Goal: Transaction & Acquisition: Purchase product/service

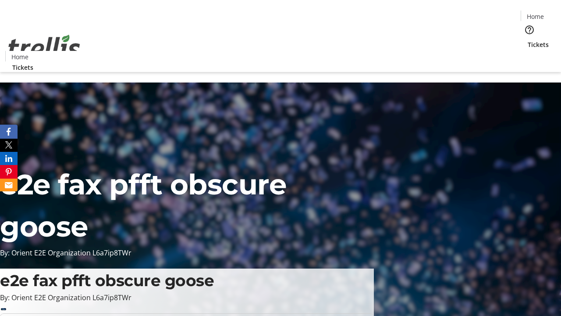
click at [528, 40] on span "Tickets" at bounding box center [538, 44] width 21 height 9
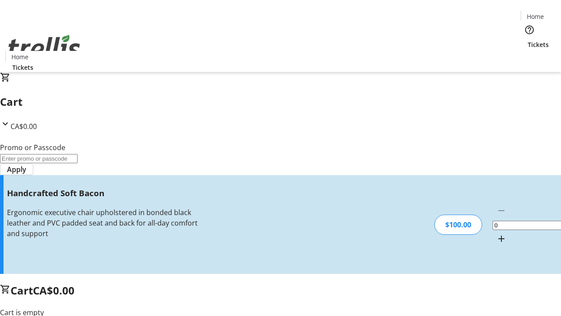
click at [496, 233] on mat-icon "Increment by one" at bounding box center [501, 238] width 11 height 11
type input "1"
type input "FREE"
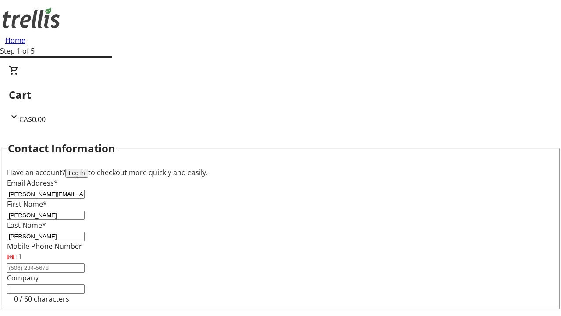
type input "[PERSON_NAME]"
